Goal: Information Seeking & Learning: Learn about a topic

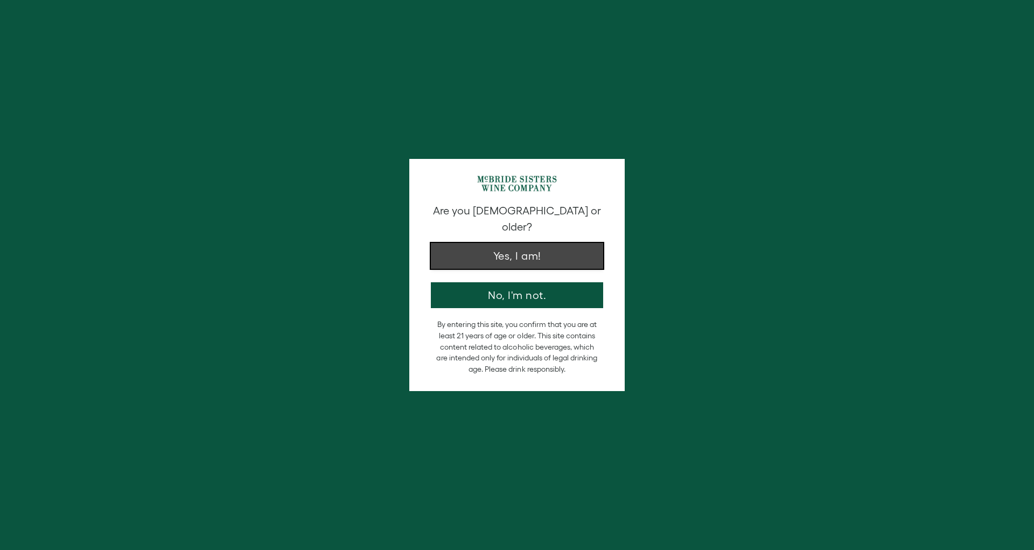
click at [499, 245] on button "Yes, I am!" at bounding box center [517, 256] width 172 height 26
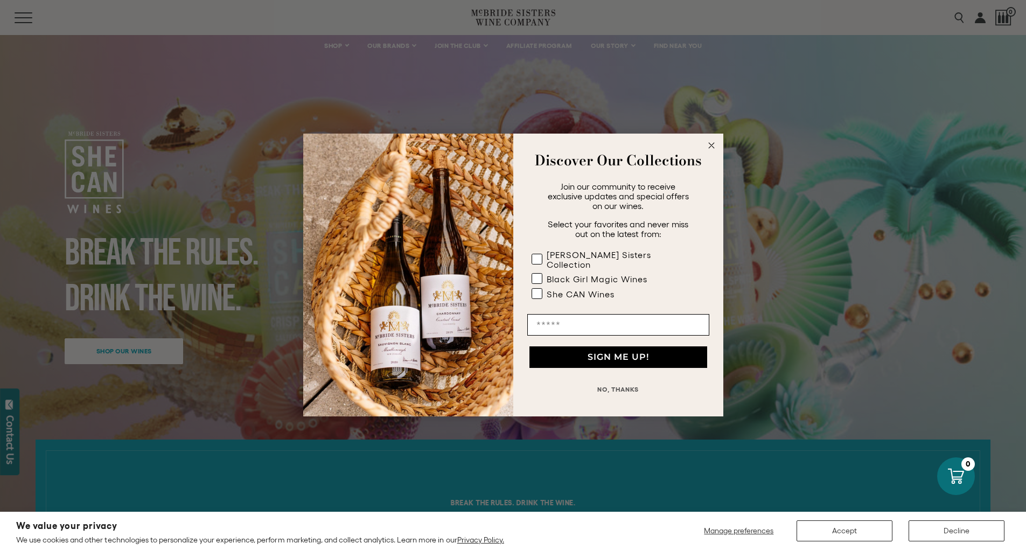
click at [710, 152] on circle "Close dialog" at bounding box center [711, 145] width 12 height 12
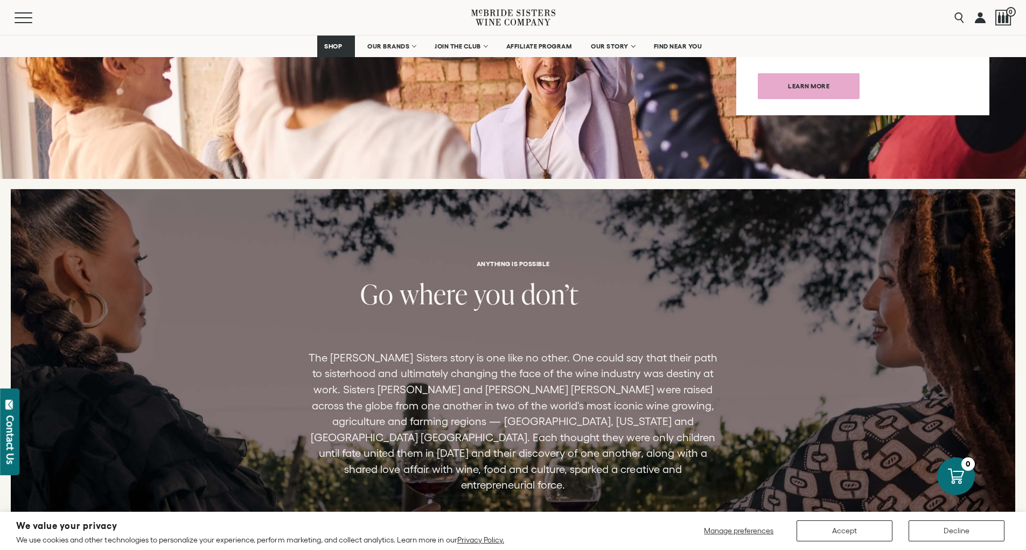
scroll to position [1615, 0]
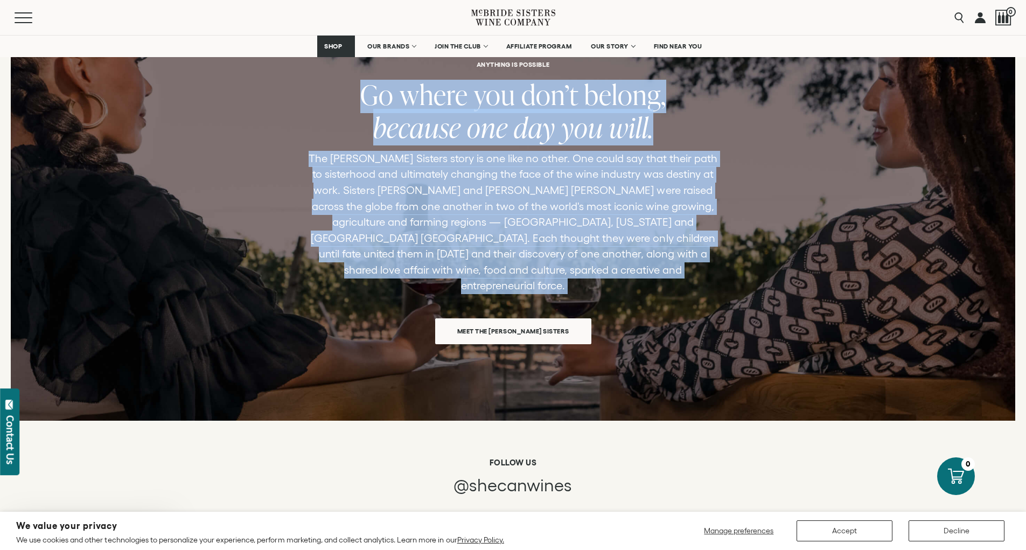
drag, startPoint x: 361, startPoint y: 100, endPoint x: 692, endPoint y: 298, distance: 385.9
click at [692, 298] on div "ANYTHING IS POSSIBLE Go where you don’t belong, because one day you will. The M…" at bounding box center [513, 202] width 1026 height 283
click at [518, 323] on span "Meet the McBride Sisters" at bounding box center [513, 330] width 150 height 21
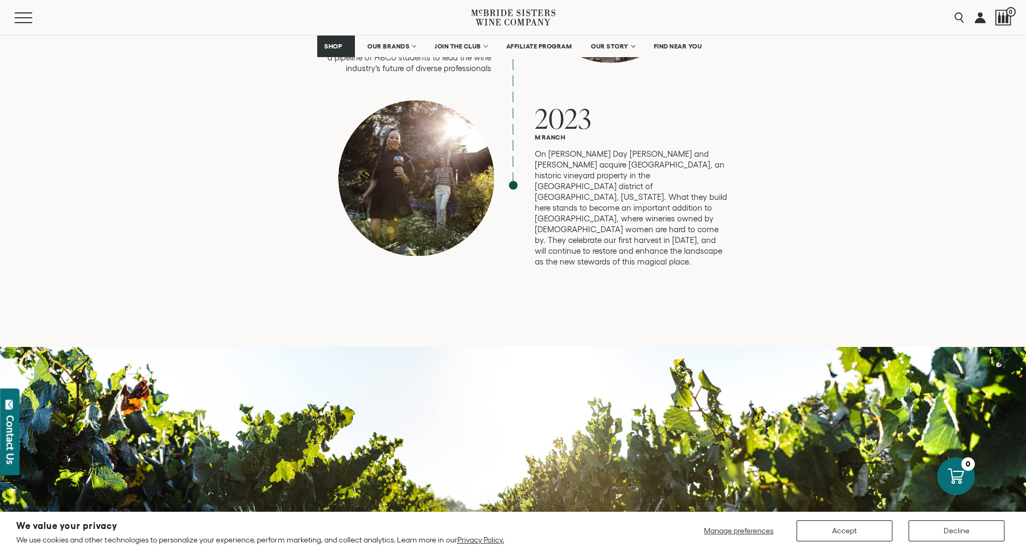
scroll to position [3069, 0]
